Goal: Transaction & Acquisition: Purchase product/service

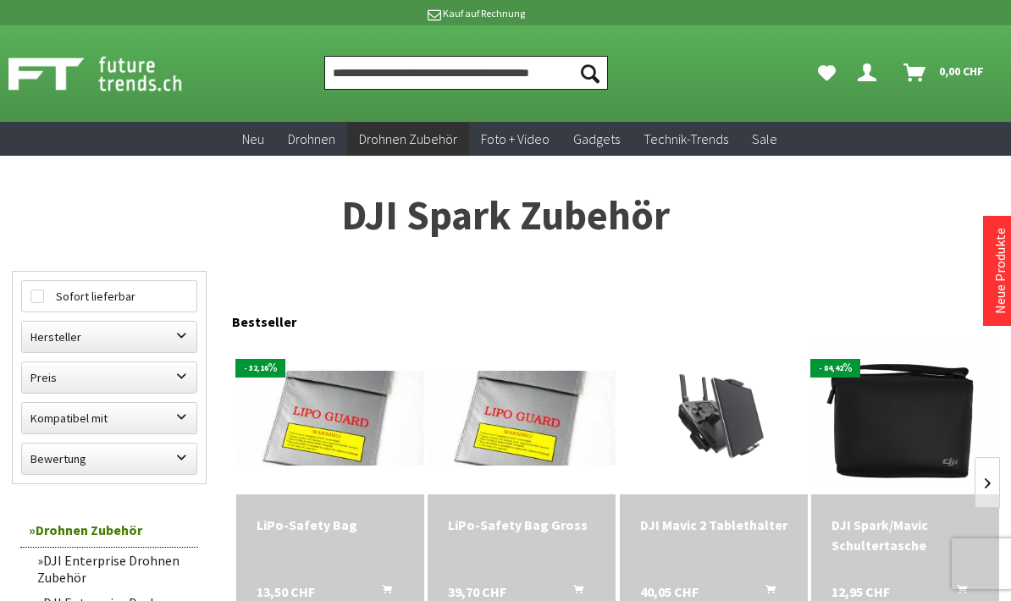
click at [489, 76] on input "Produkt, Marke, Kategorie, EAN, Artikelnummer…" at bounding box center [465, 73] width 283 height 34
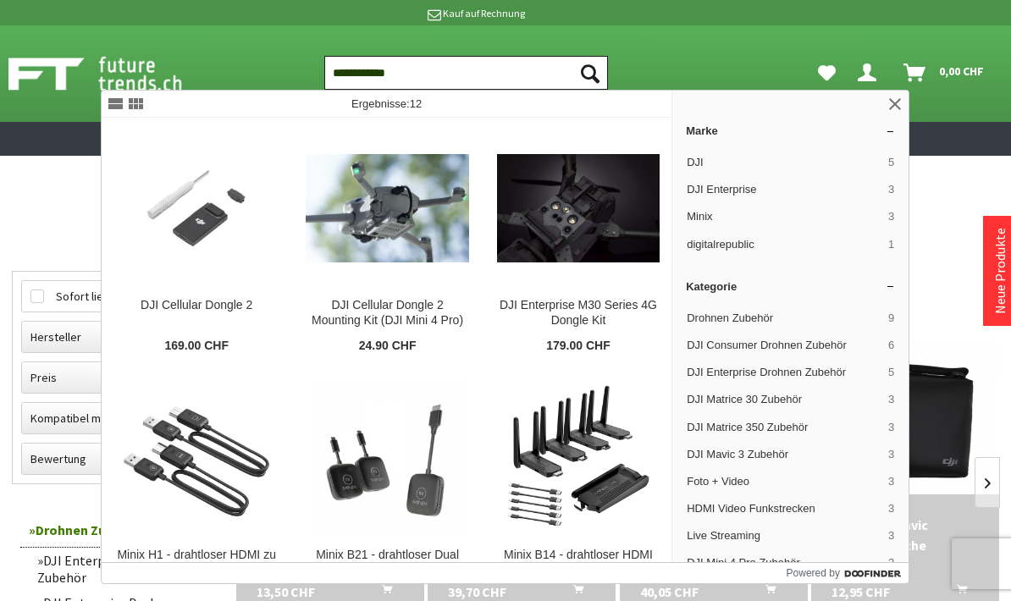
type input "**********"
click at [589, 73] on button "Suchen" at bounding box center [590, 73] width 36 height 34
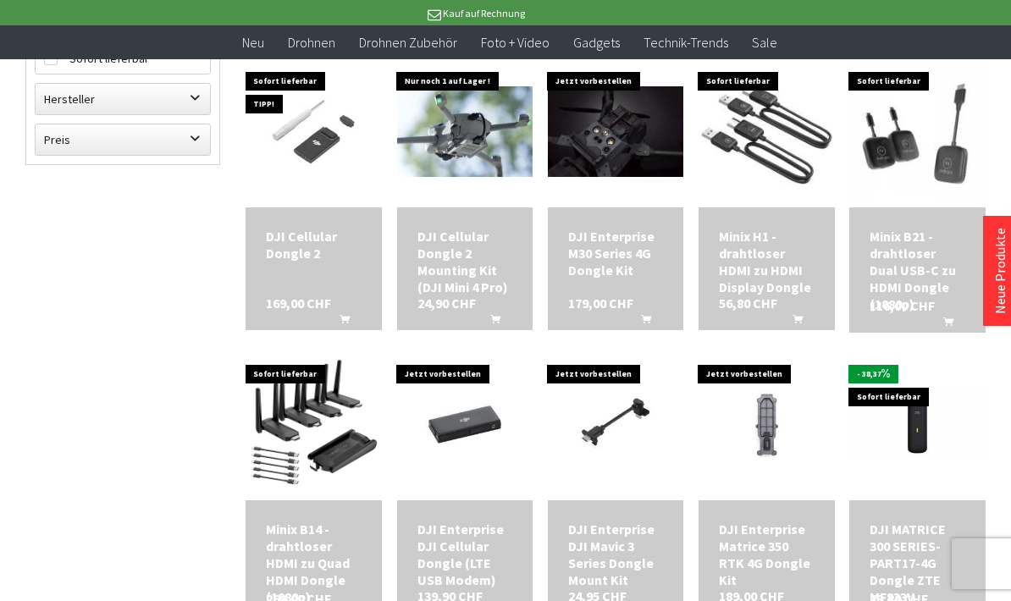
scroll to position [270, 0]
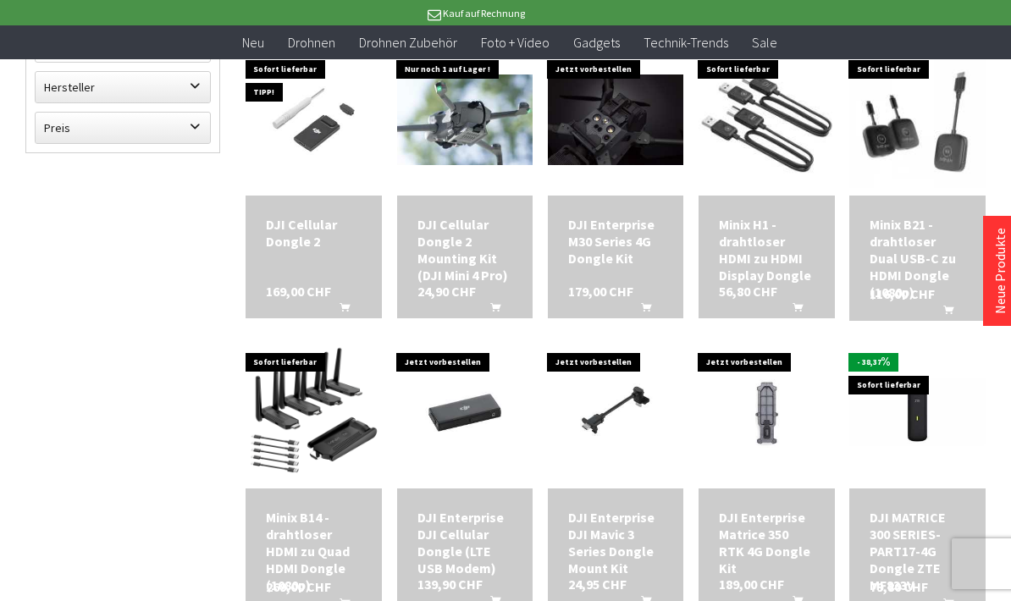
click at [306, 219] on div "DJI Cellular Dongle 2" at bounding box center [313, 233] width 95 height 34
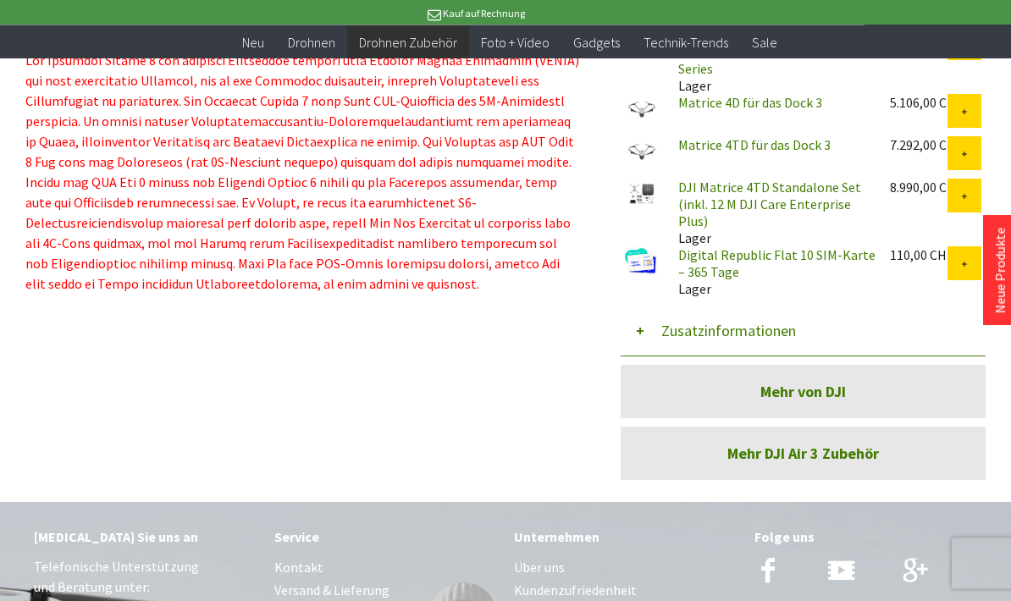
scroll to position [1102, 0]
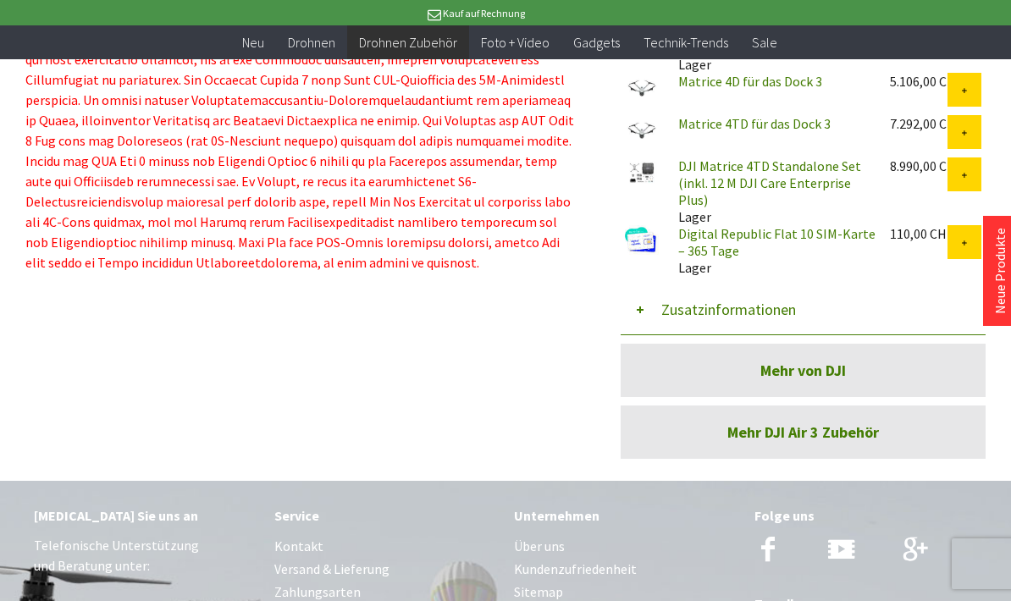
click at [721, 434] on link "Mehr DJI Air 3 Zubehör" at bounding box center [803, 432] width 365 height 53
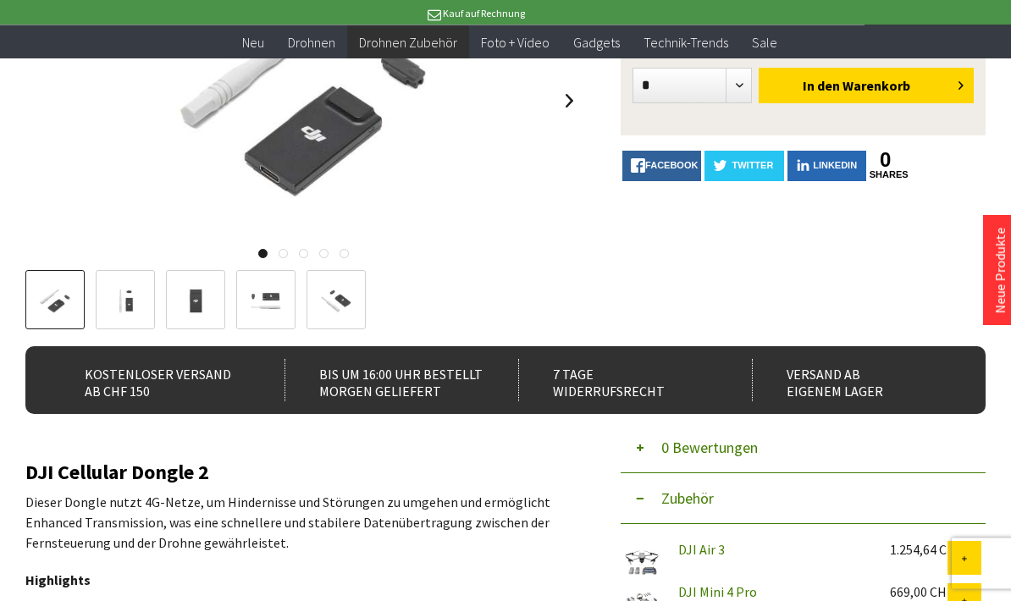
scroll to position [232, 0]
